Goal: Communication & Community: Answer question/provide support

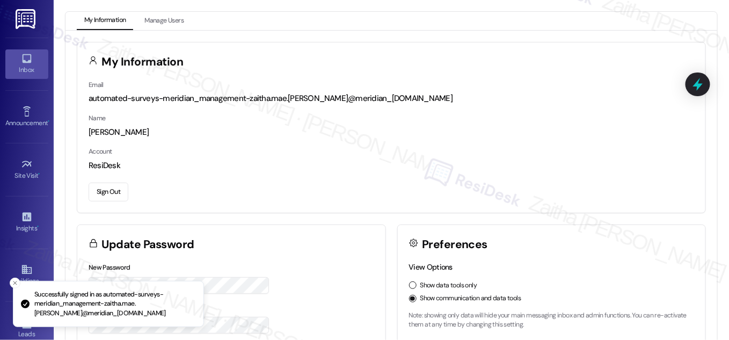
click at [27, 62] on icon at bounding box center [26, 58] width 9 height 9
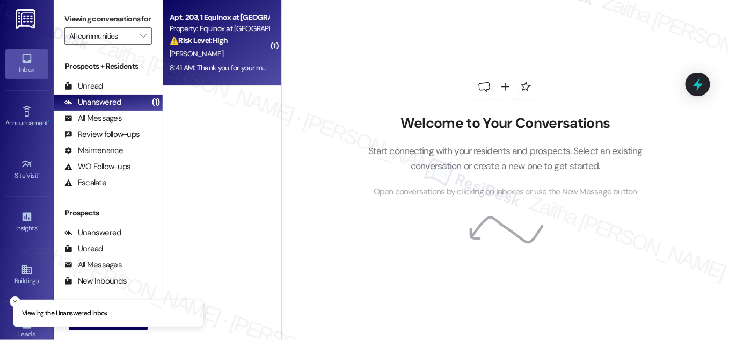
click at [223, 63] on div "8:41 AM: Thank you for your message. Our offices are currently closed, but we w…" at bounding box center [484, 68] width 628 height 10
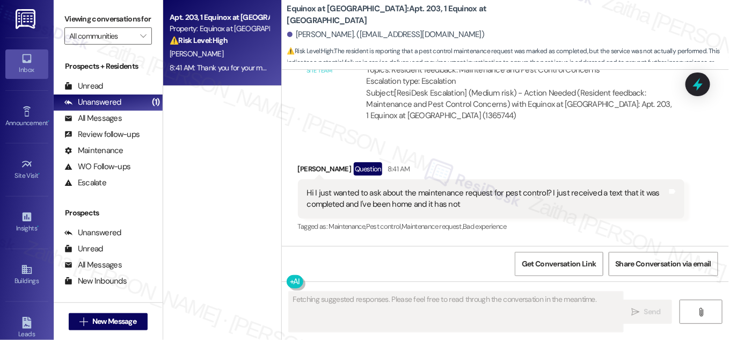
scroll to position [3403, 0]
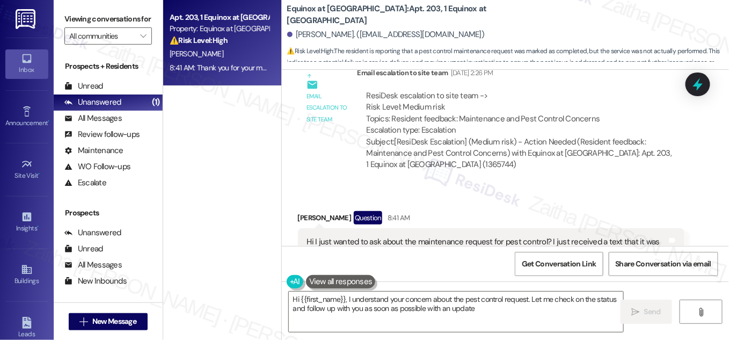
type textarea "Hi {{first_name}}, I understand your concern about the pest control request. Le…"
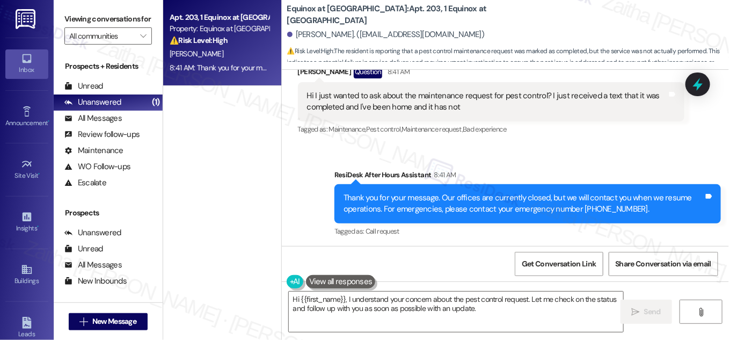
scroll to position [3500, 0]
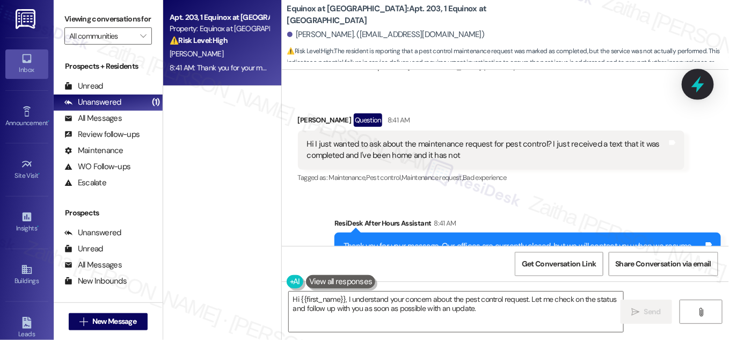
click at [693, 81] on icon at bounding box center [698, 84] width 18 height 18
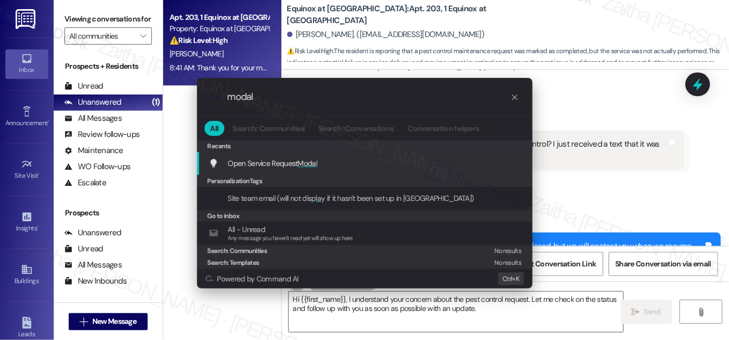
type input "modal"
click at [309, 161] on span "Modal" at bounding box center [308, 163] width 20 height 10
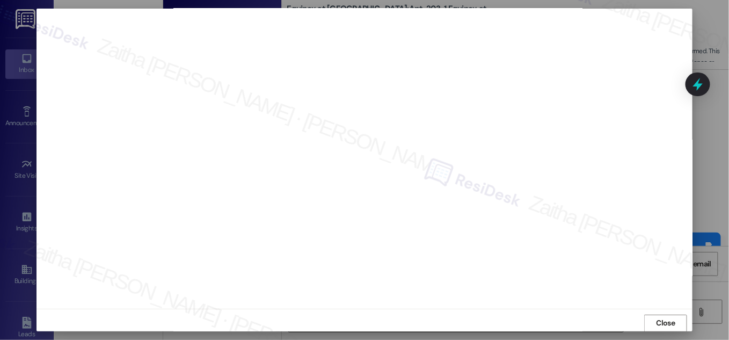
scroll to position [11, 0]
click at [657, 319] on span "Close" at bounding box center [666, 317] width 19 height 11
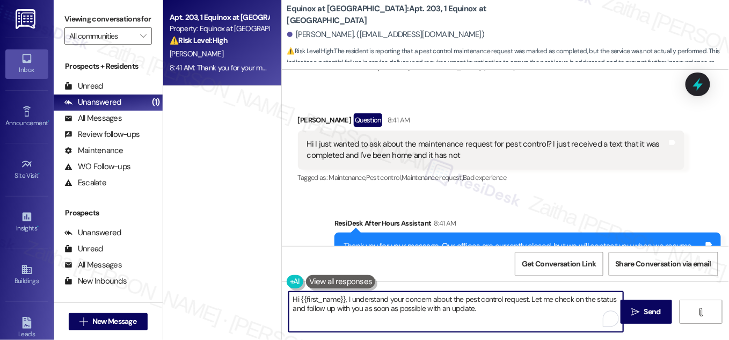
drag, startPoint x: 438, startPoint y: 307, endPoint x: 424, endPoint y: 309, distance: 14.7
click at [424, 309] on textarea "Hi {{first_name}}, I understand your concern about the pest control request. Le…" at bounding box center [456, 312] width 334 height 40
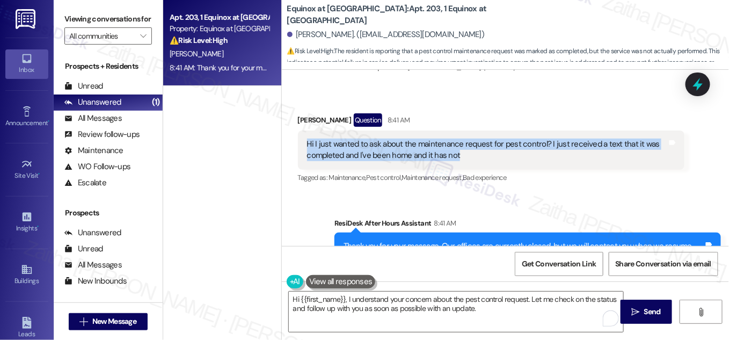
drag, startPoint x: 301, startPoint y: 143, endPoint x: 475, endPoint y: 160, distance: 175.3
click at [475, 160] on div "Hi I just wanted to ask about the maintenance request for pest control? I just …" at bounding box center [491, 149] width 387 height 39
copy div "Hi I just wanted to ask about the maintenance request for pest control? I just …"
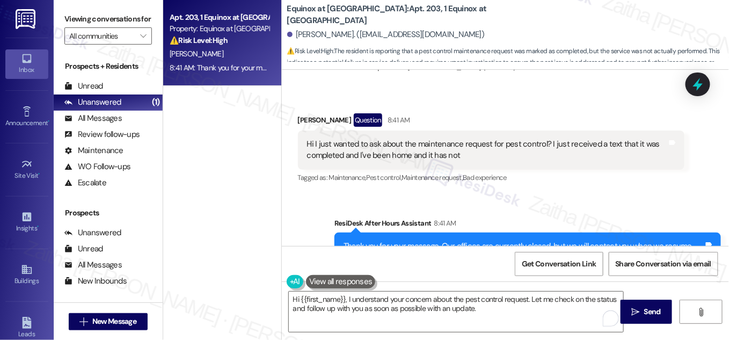
click at [468, 101] on div "Received via SMS [PERSON_NAME] Question 8:41 AM Hi I just wanted to ask about t…" at bounding box center [505, 141] width 447 height 104
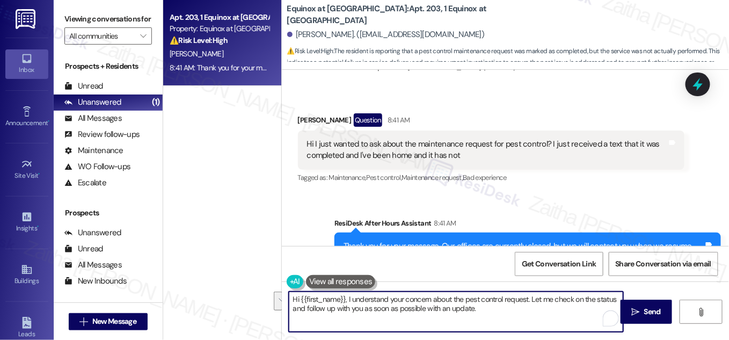
drag, startPoint x: 527, startPoint y: 296, endPoint x: 538, endPoint y: 312, distance: 19.7
click at [538, 312] on textarea "Hi {{first_name}}, I understand your concern about the pest control request. Le…" at bounding box center [456, 312] width 334 height 40
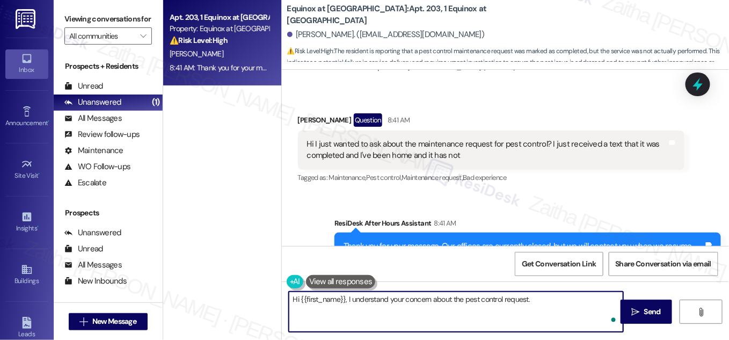
paste textarea "I’ll check on the status of the pest control request and get back to you with a…"
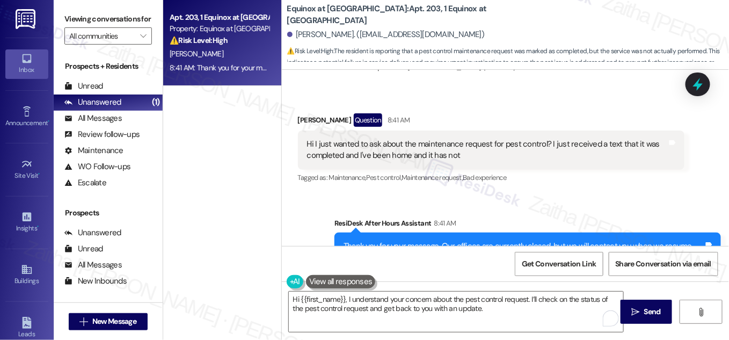
click at [333, 277] on button at bounding box center [341, 281] width 70 height 13
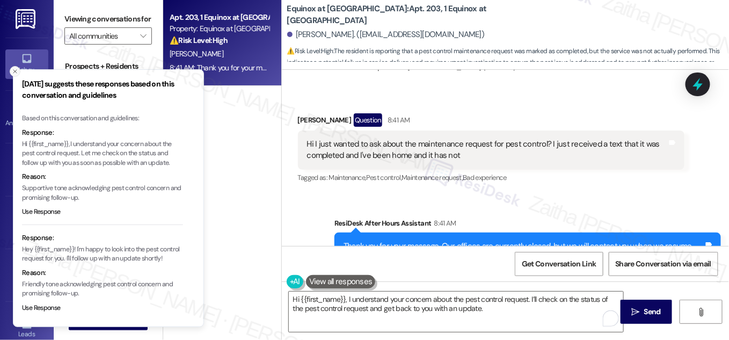
click at [12, 69] on icon "Close toast" at bounding box center [15, 71] width 6 height 6
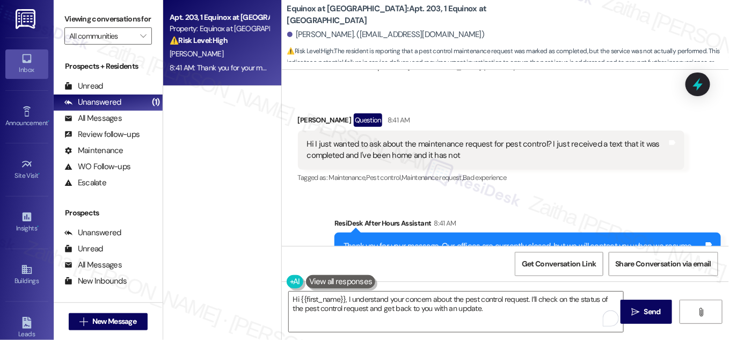
click at [331, 278] on button at bounding box center [341, 281] width 70 height 13
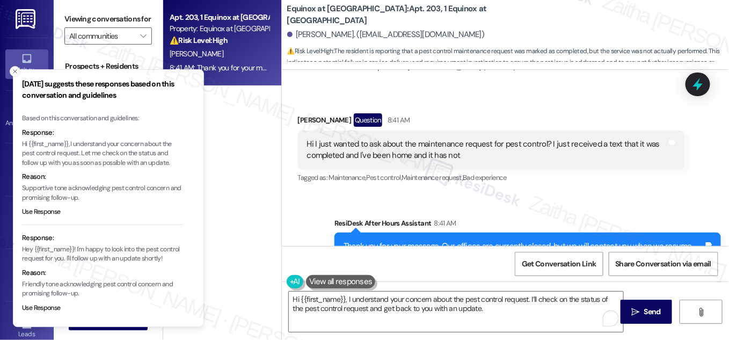
click at [15, 74] on icon "Close toast" at bounding box center [15, 71] width 6 height 6
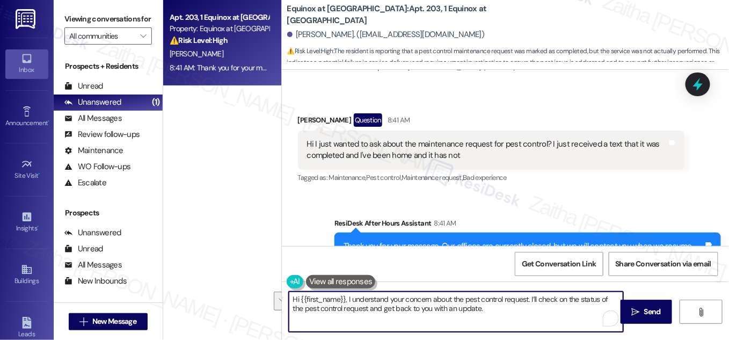
drag, startPoint x: 599, startPoint y: 297, endPoint x: 353, endPoint y: 309, distance: 245.6
click at [353, 309] on textarea "Hi {{first_name}}, I understand your concern about the pest control request. I’…" at bounding box center [456, 312] width 334 height 40
click at [531, 296] on textarea "Hi {{first_name}}, I understand your concern about the pest control request. I’…" at bounding box center [456, 312] width 334 height 40
type textarea "Hi {{first_name}}, I understand your concern about the pest control request. Le…"
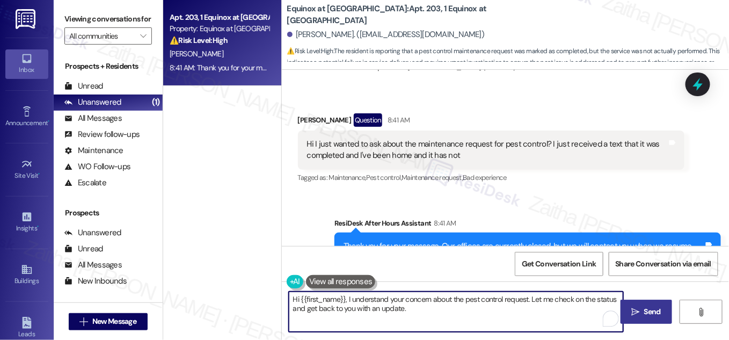
click at [657, 309] on span "Send" at bounding box center [652, 311] width 17 height 11
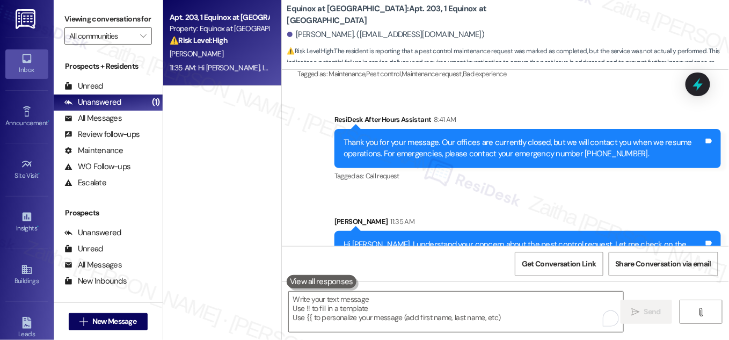
scroll to position [3635, 0]
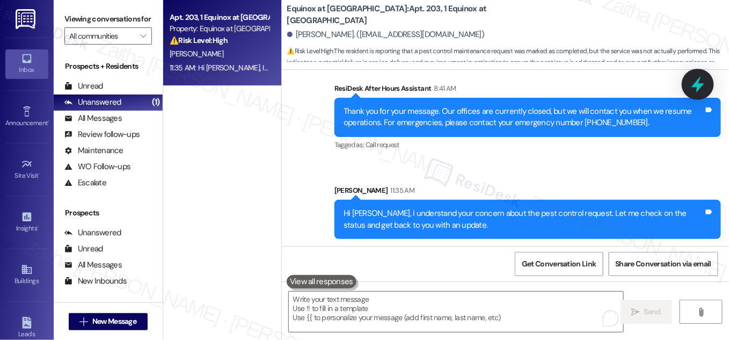
click at [696, 84] on icon at bounding box center [697, 84] width 13 height 17
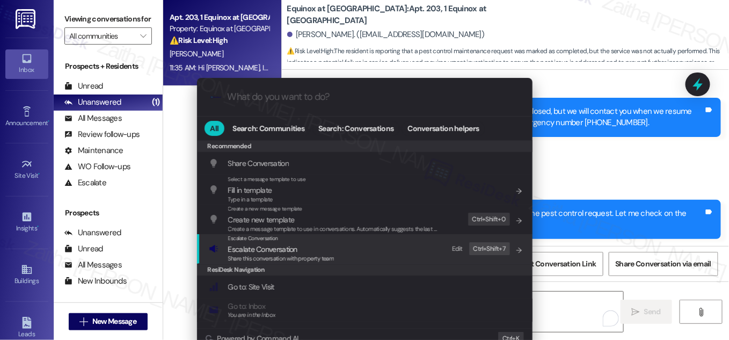
click at [250, 249] on span "Escalate Conversation" at bounding box center [262, 249] width 69 height 10
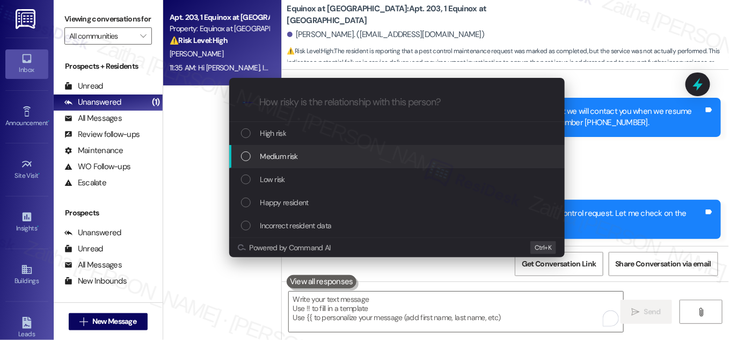
click at [304, 156] on div "Medium risk" at bounding box center [398, 156] width 314 height 12
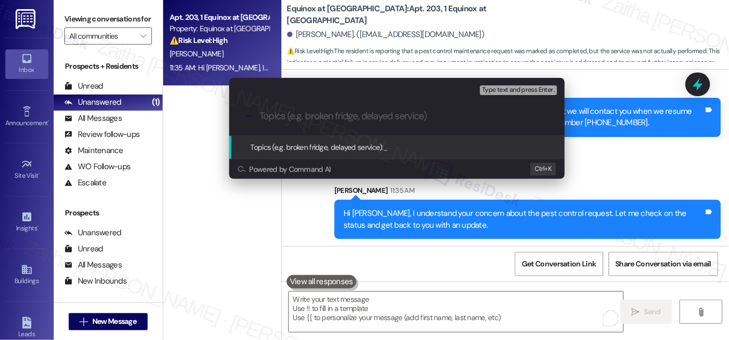
click at [350, 118] on input "Topics (e.g. broken fridge, delayed service)" at bounding box center [406, 116] width 292 height 11
paste input "Pest Control Request – Status Check"
type input "Pest Control Request – Status Check"
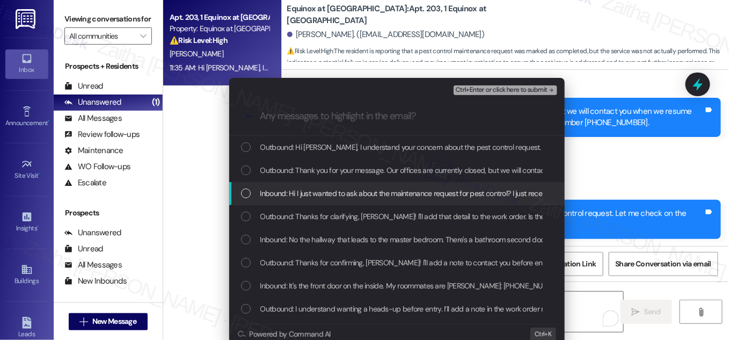
click at [245, 195] on div "List of options" at bounding box center [246, 193] width 10 height 10
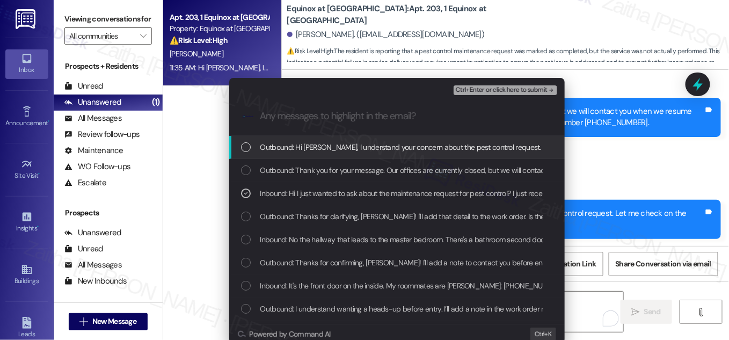
click at [496, 91] on span "Ctrl+Enter or click here to submit" at bounding box center [502, 90] width 92 height 8
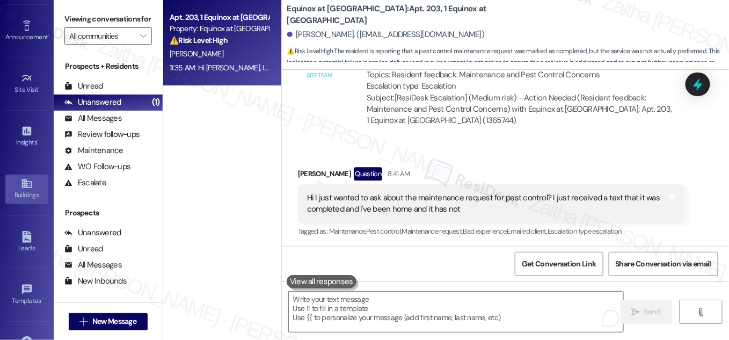
scroll to position [169, 0]
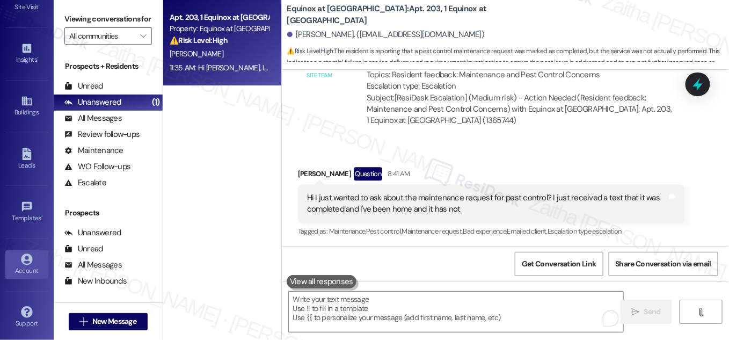
click at [26, 265] on div "Account" at bounding box center [27, 270] width 54 height 11
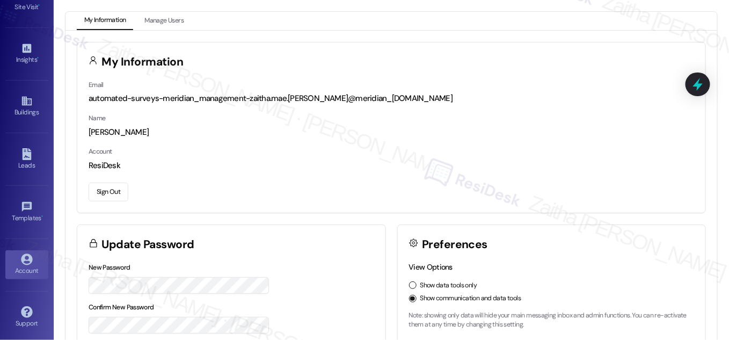
click at [115, 187] on button "Sign Out" at bounding box center [109, 192] width 40 height 19
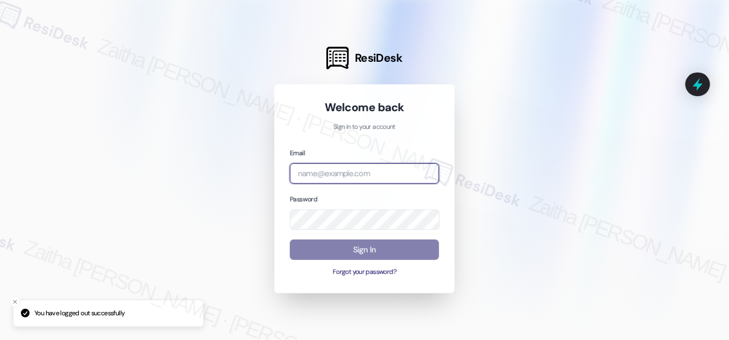
click at [352, 174] on input "email" at bounding box center [364, 173] width 149 height 21
type input "automated-surveys-grant_main-zaitha.mae.[PERSON_NAME]@grant_[DOMAIN_NAME]"
